Goal: Transaction & Acquisition: Purchase product/service

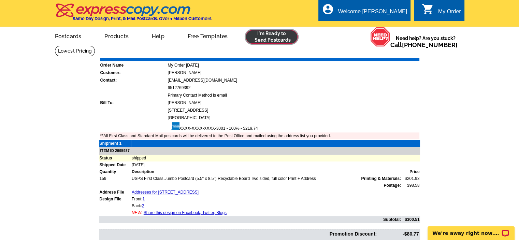
click at [267, 39] on link at bounding box center [272, 37] width 52 height 14
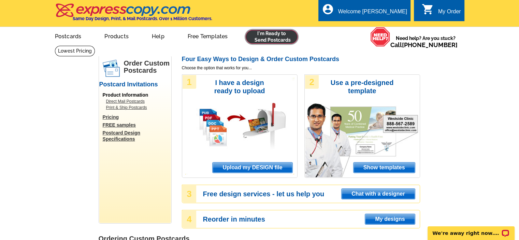
click at [271, 37] on link at bounding box center [272, 37] width 52 height 14
click at [260, 169] on span "Upload my DESIGN file" at bounding box center [253, 168] width 80 height 10
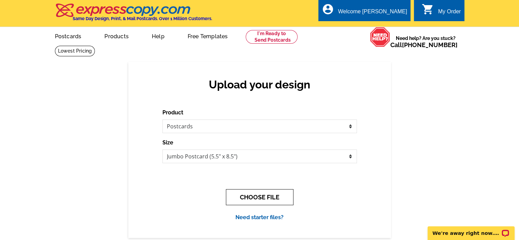
click at [255, 200] on button "CHOOSE FILE" at bounding box center [260, 197] width 68 height 16
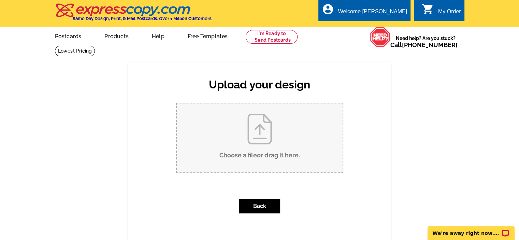
click at [259, 151] on input "Choose a file or drag it here ." at bounding box center [260, 137] width 166 height 69
click at [266, 139] on input "Choose a file or drag it here ." at bounding box center [260, 137] width 166 height 69
type input "C:\fakepath\1.jpg"
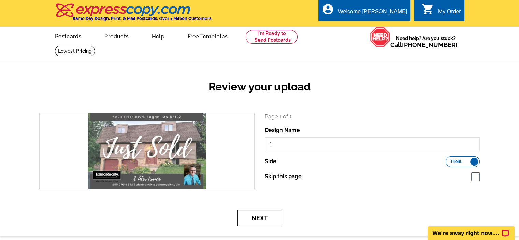
click at [268, 220] on button "Next" at bounding box center [260, 218] width 44 height 16
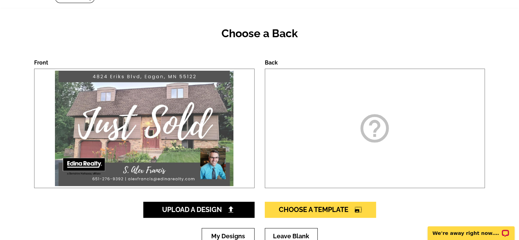
scroll to position [61, 0]
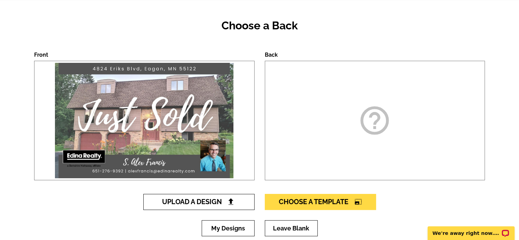
click at [213, 203] on span "Upload A Design" at bounding box center [198, 202] width 73 height 8
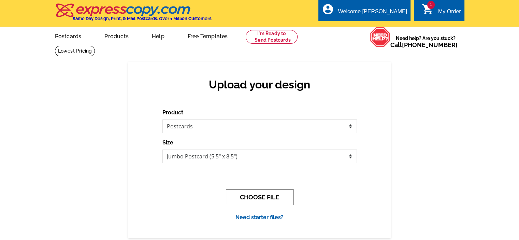
click at [264, 196] on button "CHOOSE FILE" at bounding box center [260, 197] width 68 height 16
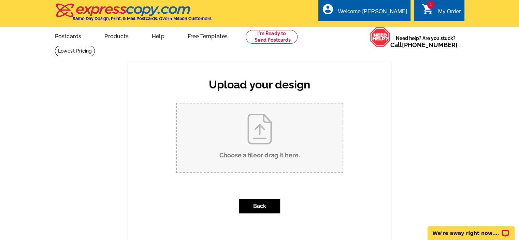
click at [265, 128] on input "Choose a file or drag it here ." at bounding box center [260, 137] width 166 height 69
type input "C:\fakepath\2.jpg"
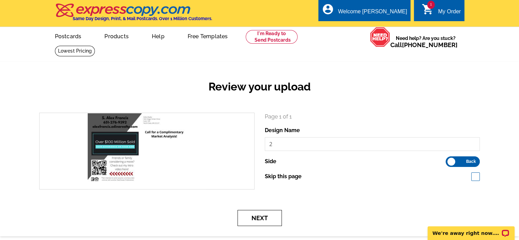
click at [257, 219] on button "Next" at bounding box center [260, 218] width 44 height 16
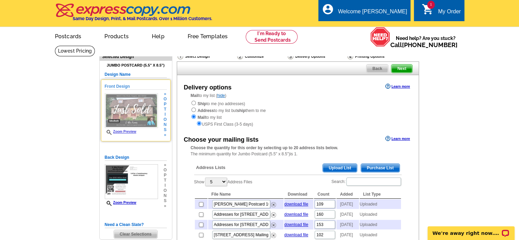
click at [134, 114] on img at bounding box center [131, 110] width 53 height 35
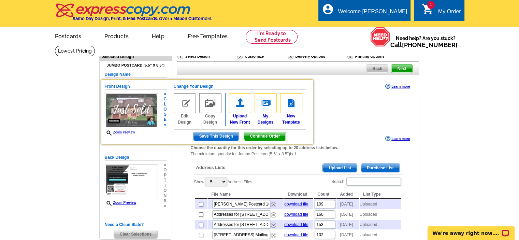
click at [128, 132] on link "Zoom Preview" at bounding box center [120, 132] width 30 height 4
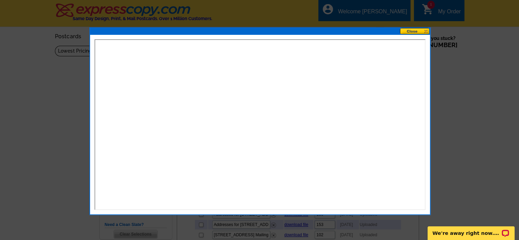
click at [427, 31] on button at bounding box center [415, 31] width 30 height 6
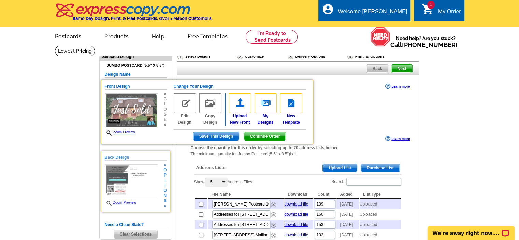
click at [124, 202] on link "Zoom Preview" at bounding box center [121, 203] width 32 height 4
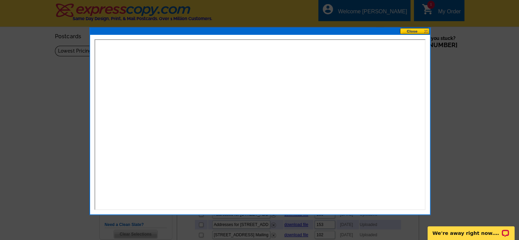
click at [427, 31] on button at bounding box center [415, 31] width 30 height 6
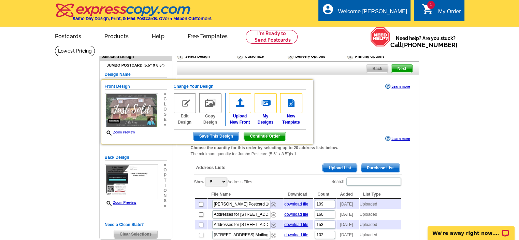
click at [329, 170] on span "Upload List" at bounding box center [340, 168] width 34 height 8
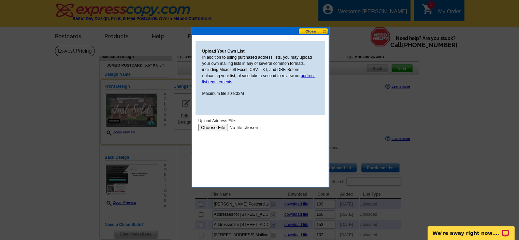
click at [217, 128] on input "file" at bounding box center [241, 127] width 86 height 7
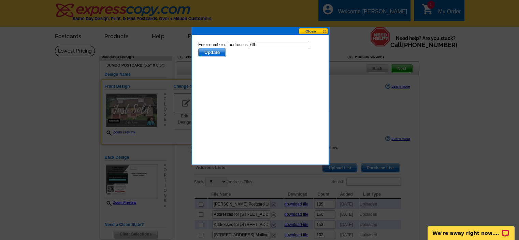
click at [217, 54] on span "Update" at bounding box center [211, 52] width 27 height 8
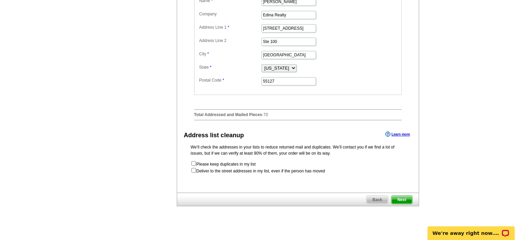
scroll to position [310, 0]
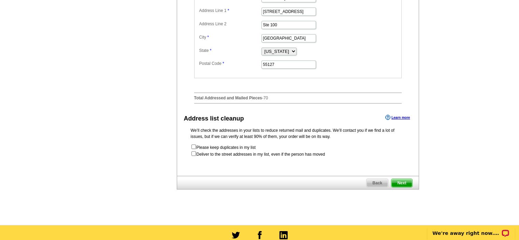
click at [403, 187] on span "Next" at bounding box center [402, 183] width 20 height 8
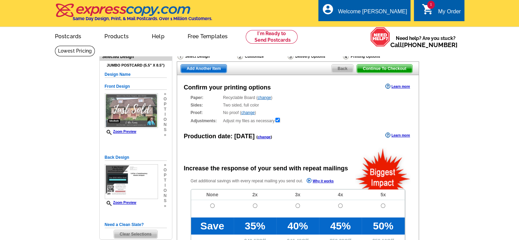
radio input "false"
click at [212, 206] on input "radio" at bounding box center [212, 206] width 4 height 4
radio input "true"
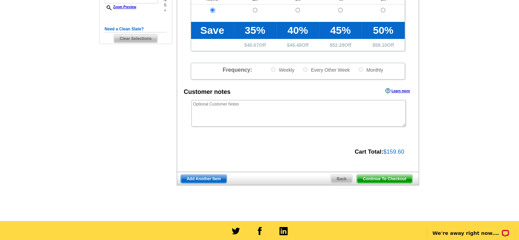
scroll to position [200, 0]
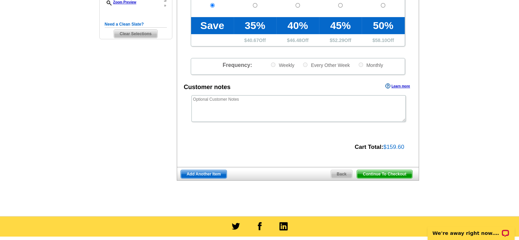
click at [387, 175] on span "Continue To Checkout" at bounding box center [384, 174] width 55 height 8
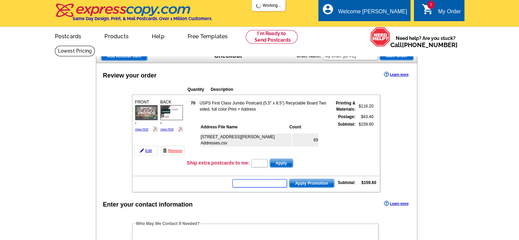
click at [253, 182] on input "text" at bounding box center [260, 183] width 55 height 8
click at [240, 180] on input "text" at bounding box center [260, 183] width 55 height 8
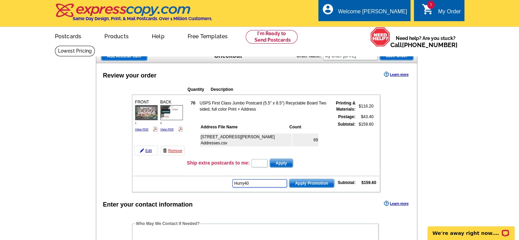
type input "Hurry40"
click at [316, 180] on span "Apply Promotion" at bounding box center [312, 183] width 45 height 8
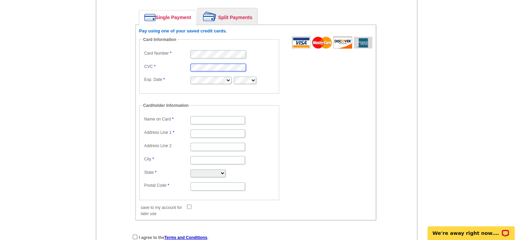
scroll to position [347, 0]
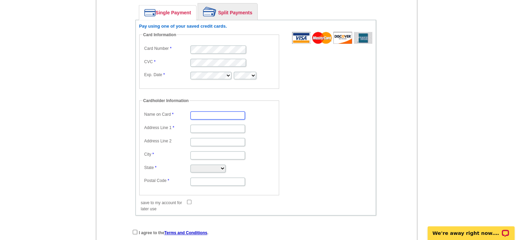
click at [197, 111] on input "Name on Card" at bounding box center [218, 115] width 55 height 8
type input "[PERSON_NAME]"
click at [201, 125] on input "Address Line 1" at bounding box center [218, 129] width 55 height 8
type input "[STREET_ADDRESS]"
type input "Shoreview"
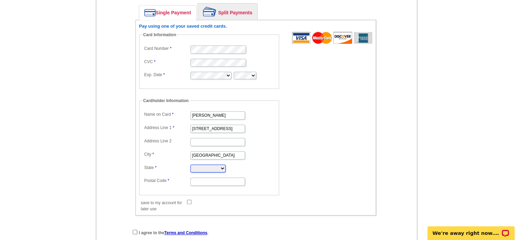
select select "MN"
type input "55126"
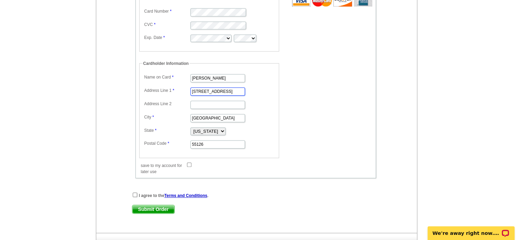
scroll to position [398, 0]
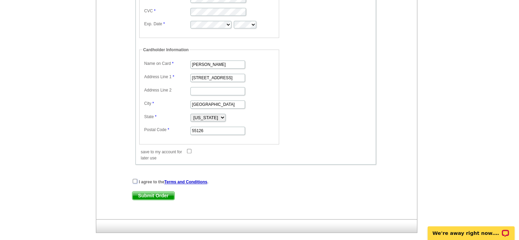
click at [134, 179] on input "checkbox" at bounding box center [135, 181] width 4 height 4
checkbox input "true"
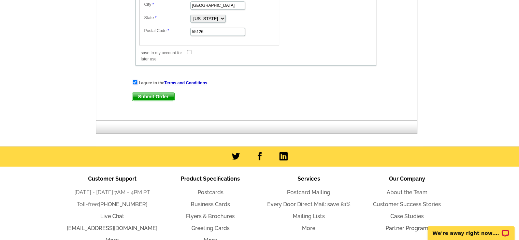
scroll to position [499, 0]
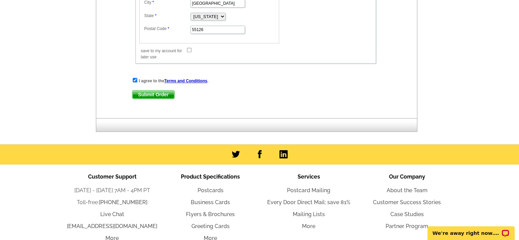
click at [161, 90] on span "Submit Order" at bounding box center [154, 94] width 42 height 8
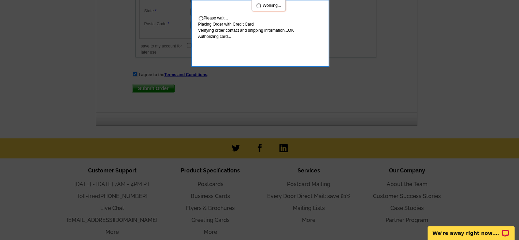
scroll to position [536, 0]
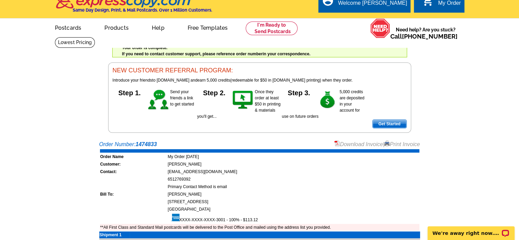
scroll to position [4, 0]
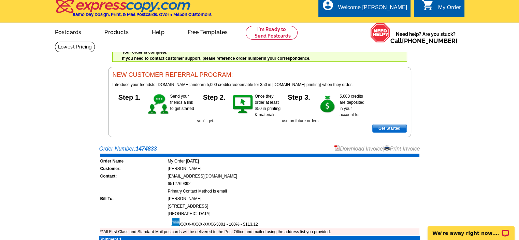
click at [401, 149] on link "Print Invoice" at bounding box center [403, 149] width 36 height 6
